Goal: Register for event/course

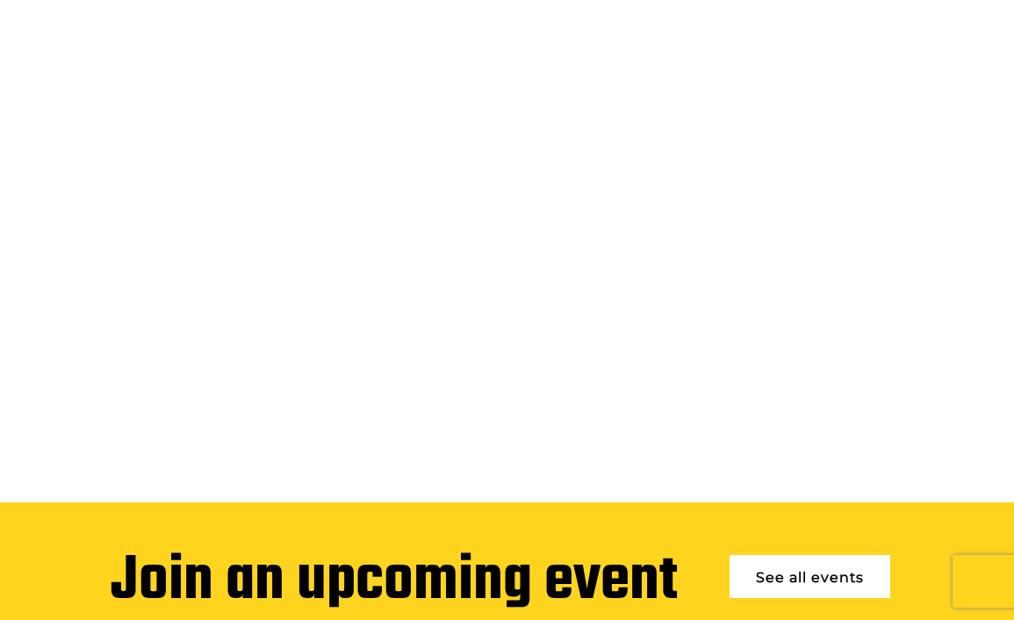
scroll to position [97, 0]
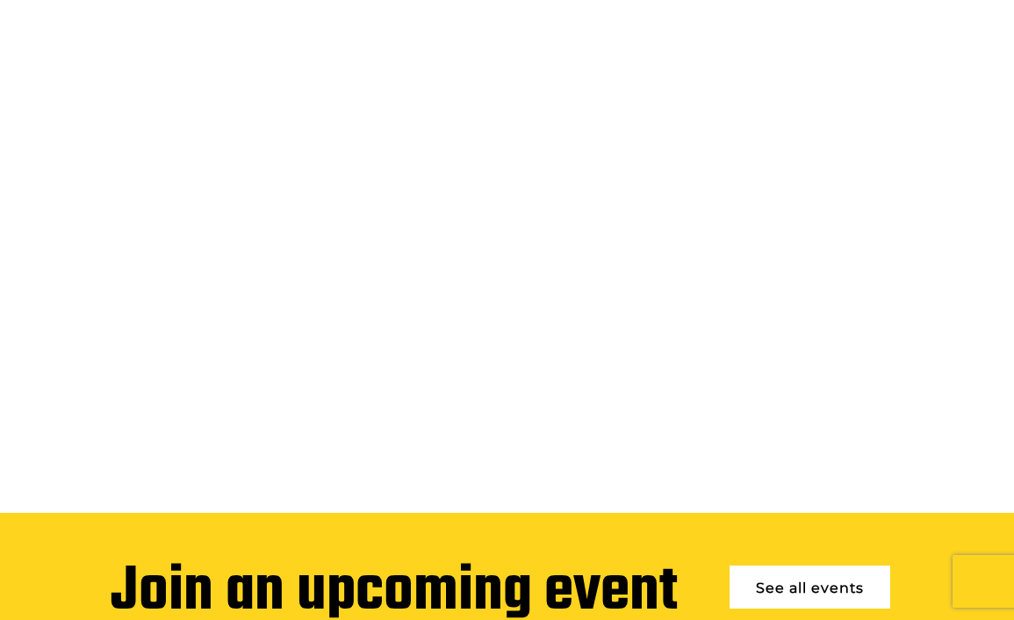
click at [786, 566] on link "See all events" at bounding box center [810, 587] width 161 height 43
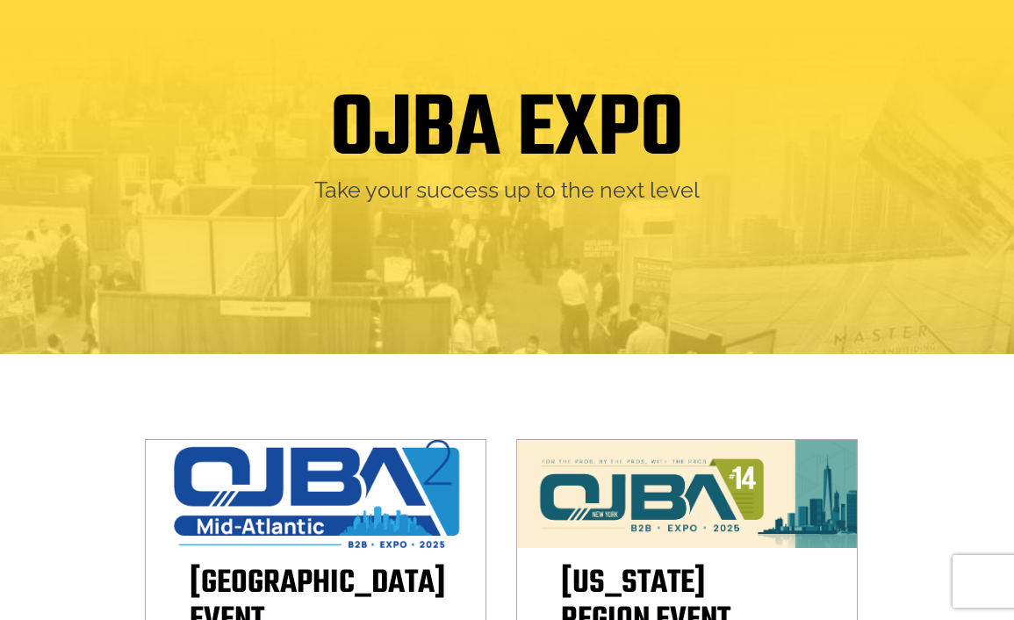
scroll to position [152, 0]
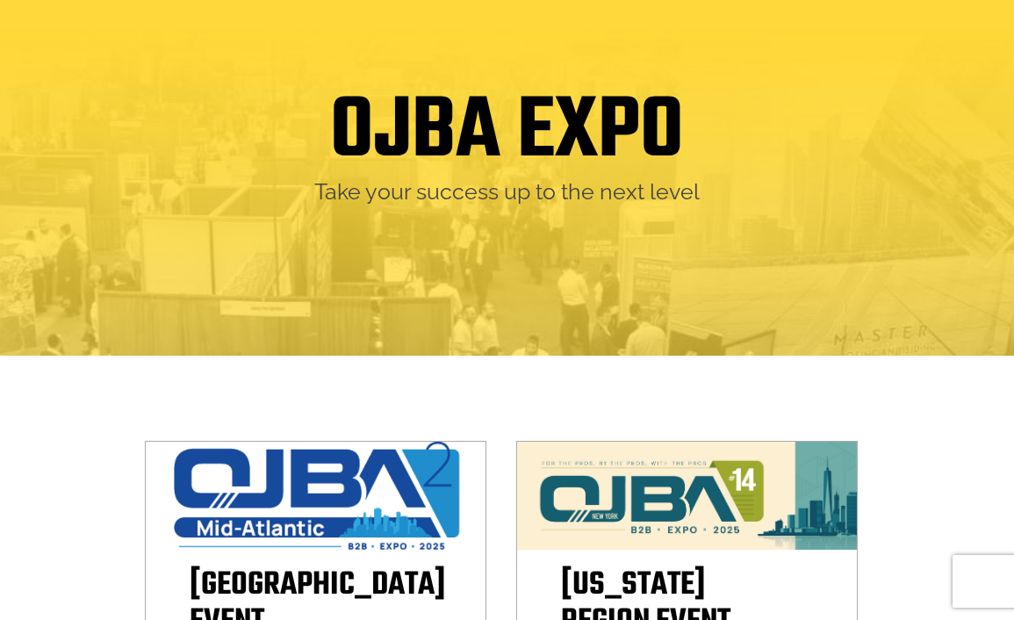
click at [772, 351] on div "OJBA EXPO Take your success up to the next level" at bounding box center [507, 156] width 1014 height 400
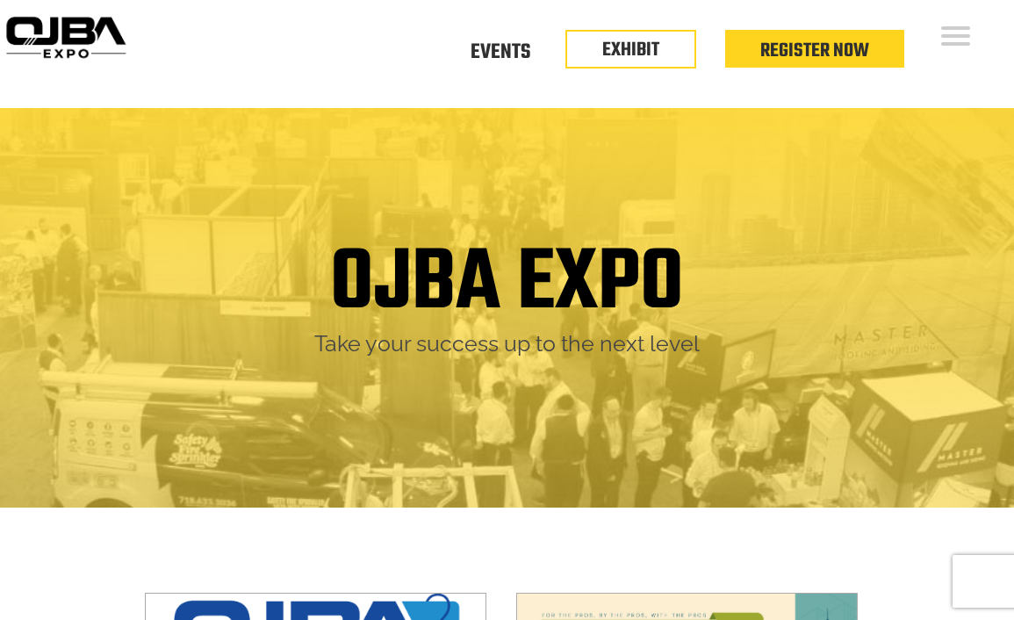
scroll to position [1, 0]
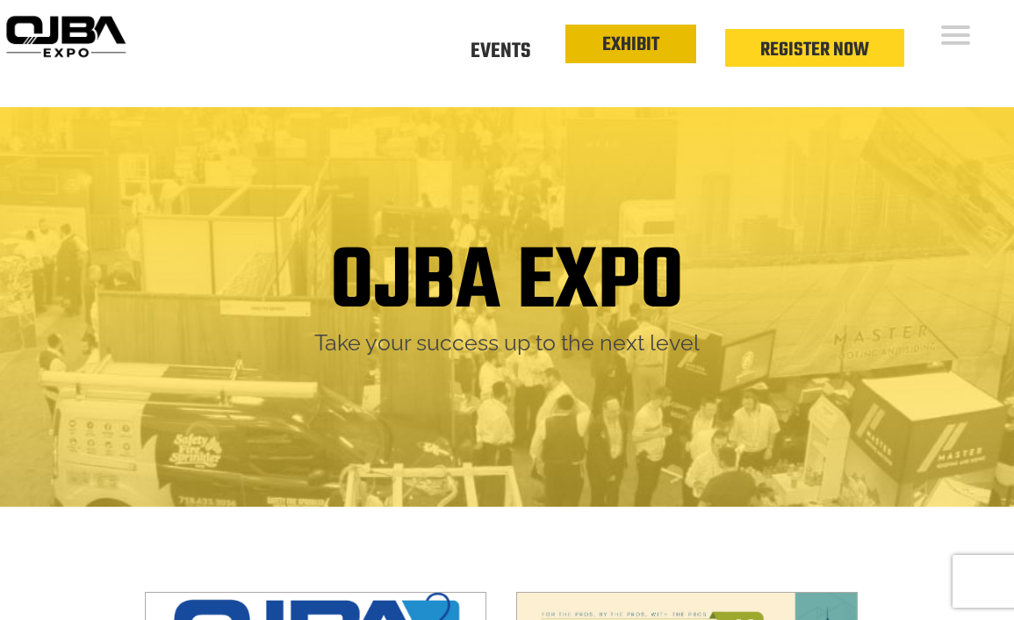
click at [649, 49] on link "EXHIBIT" at bounding box center [631, 45] width 57 height 30
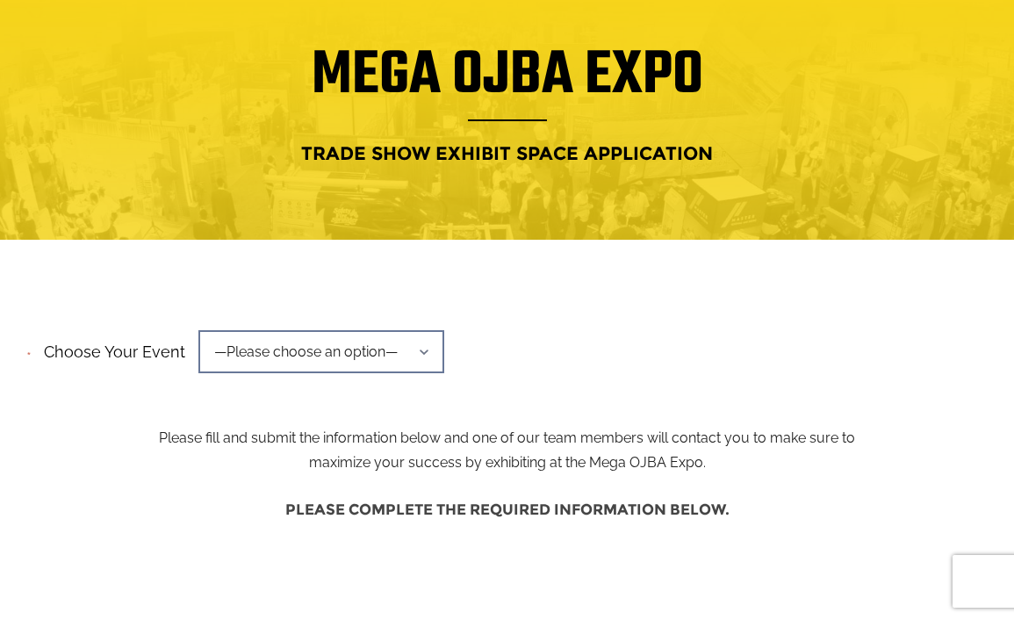
scroll to position [128, 0]
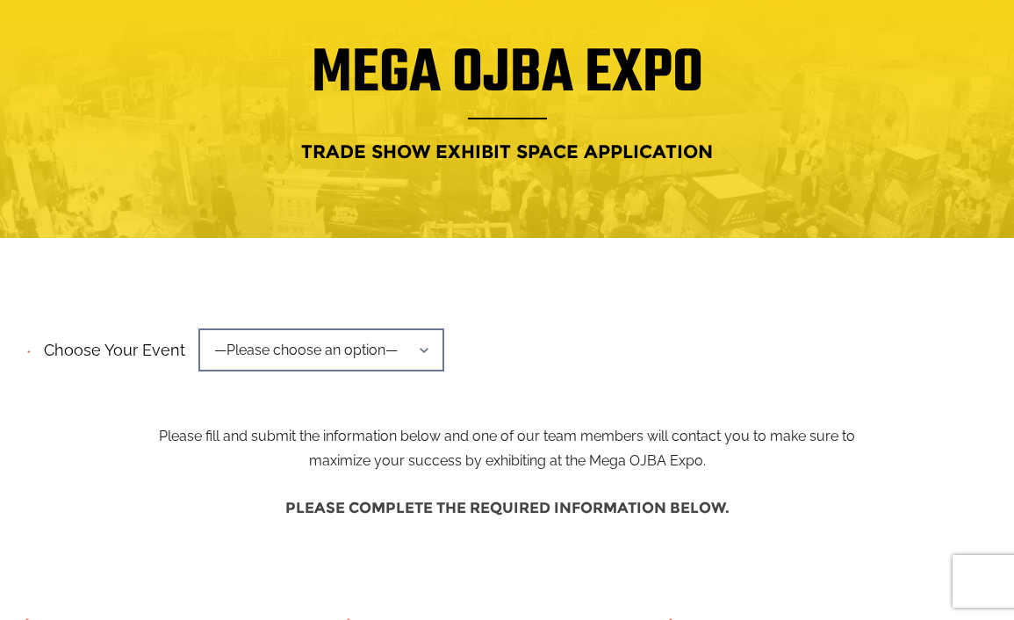
click at [411, 365] on span "—Please choose an option—" at bounding box center [322, 349] width 246 height 43
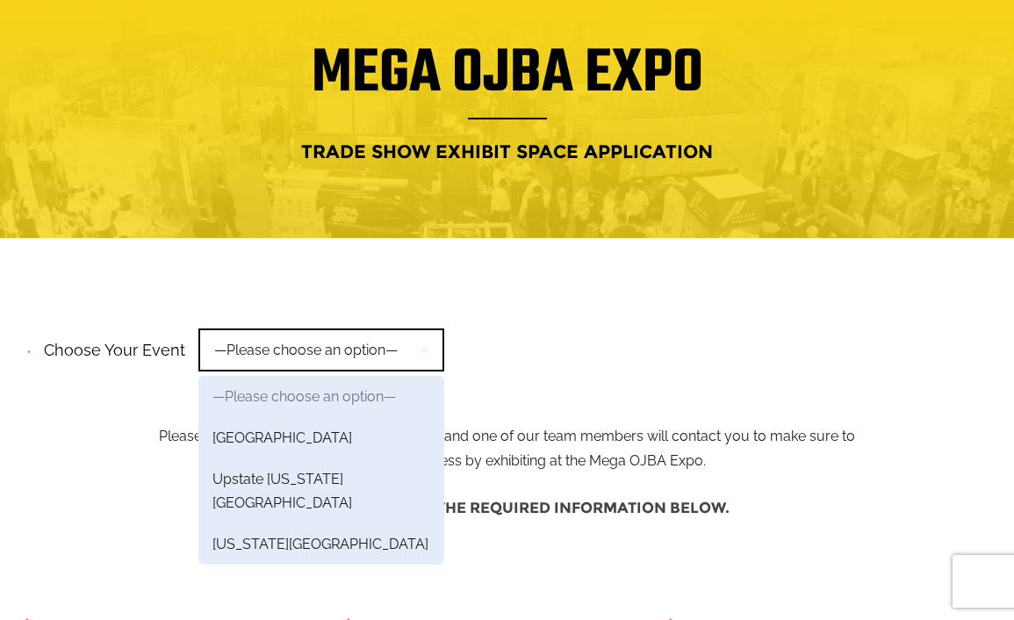
click at [410, 350] on span "—Please choose an option—" at bounding box center [322, 349] width 246 height 43
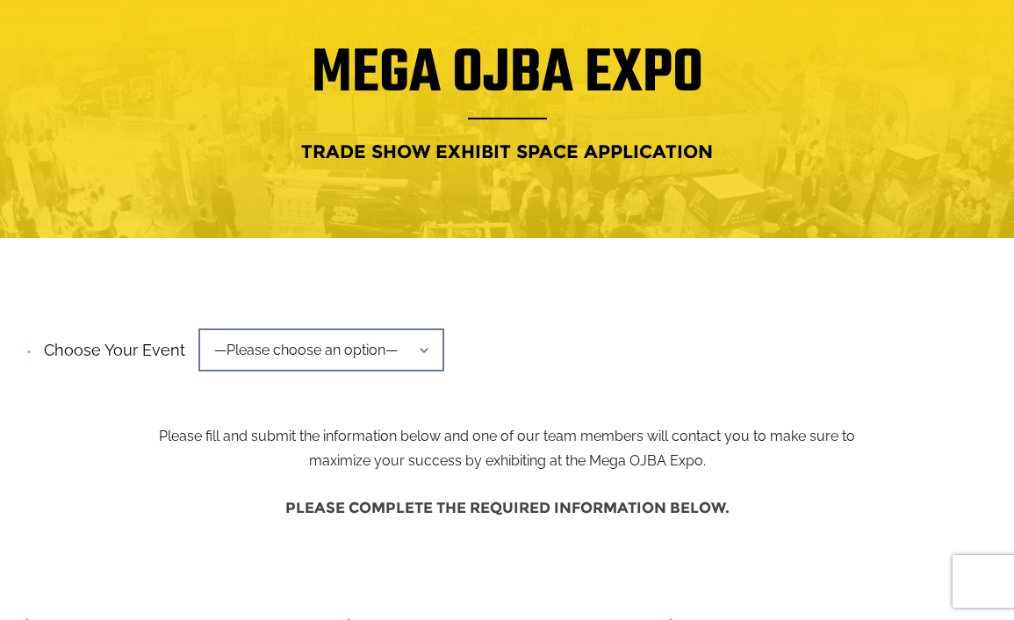
click at [410, 350] on span "—Please choose an option—" at bounding box center [322, 349] width 246 height 43
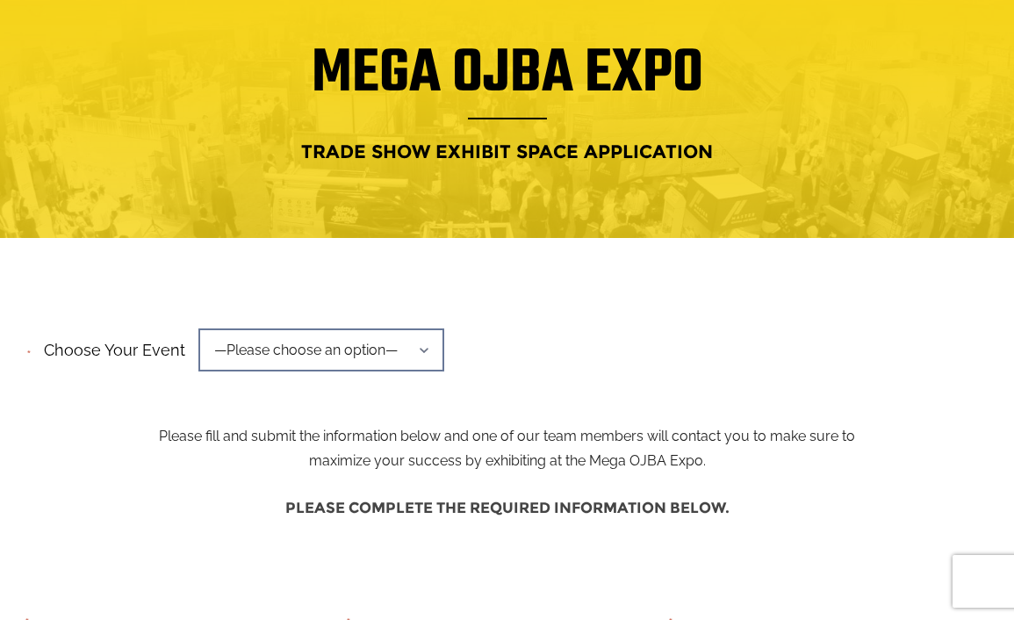
scroll to position [0, 0]
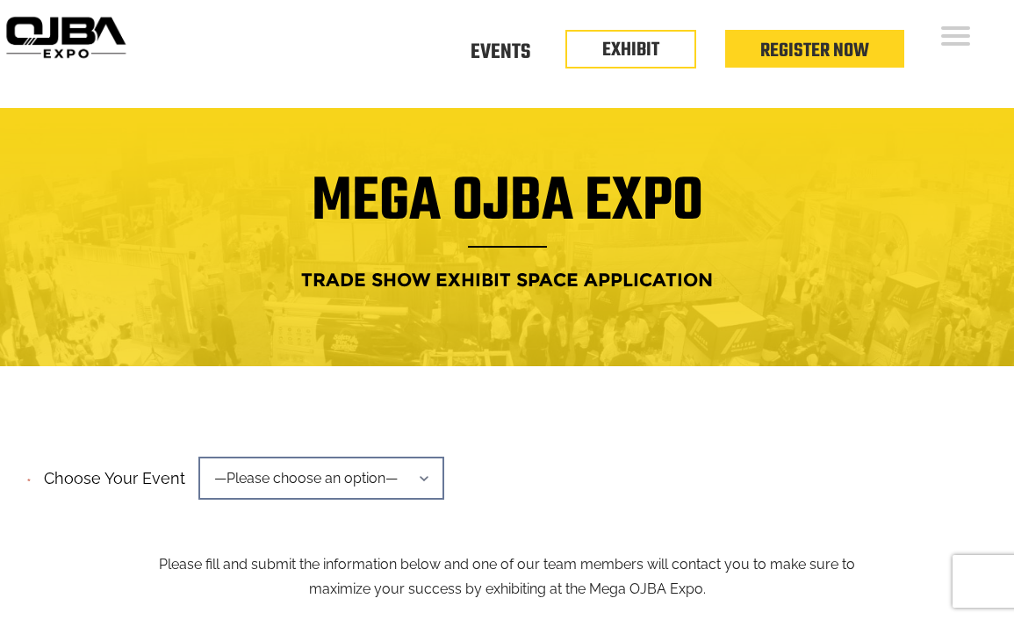
click at [120, 27] on img at bounding box center [66, 37] width 132 height 52
